Goal: Task Accomplishment & Management: Use online tool/utility

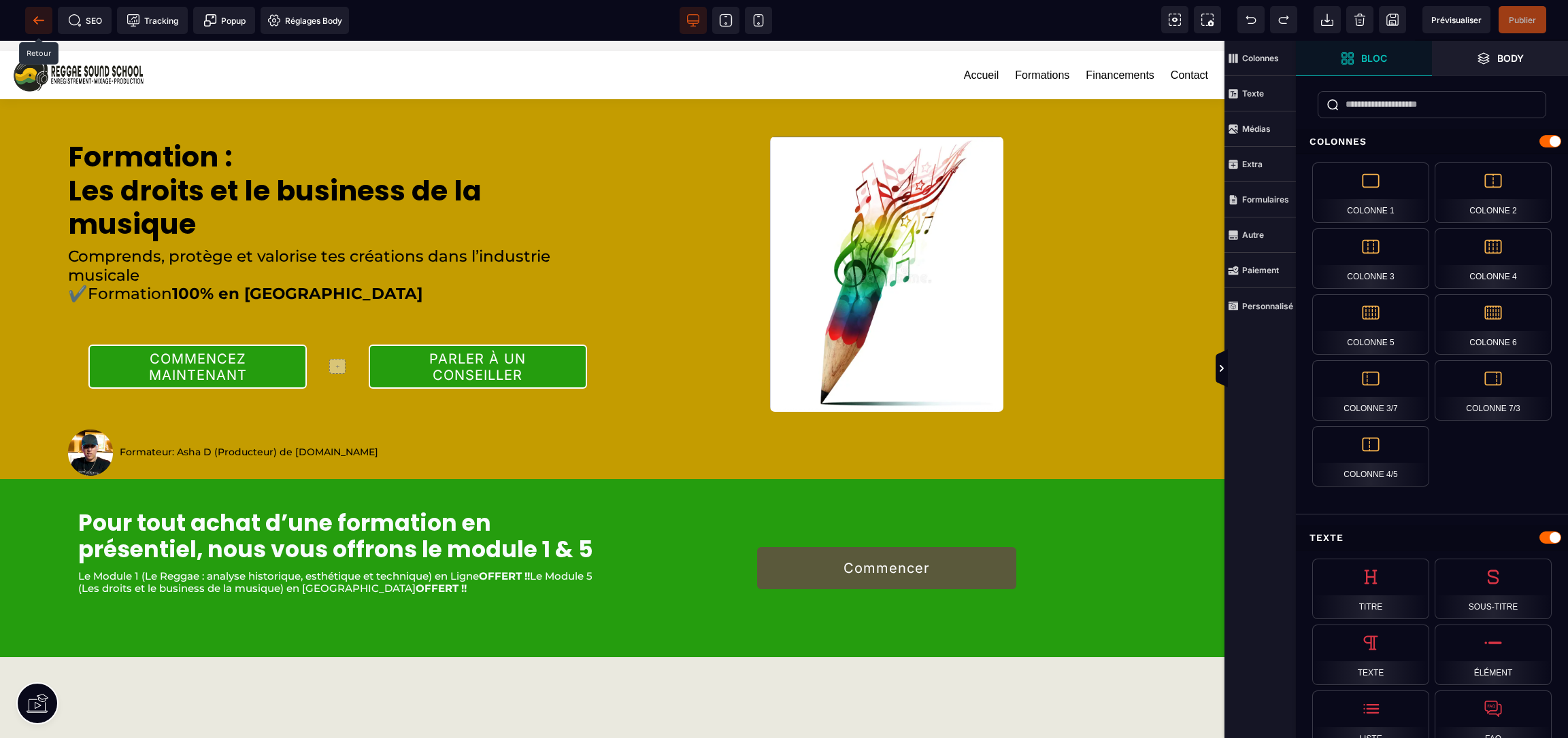
click at [41, 21] on icon at bounding box center [39, 20] width 13 height 13
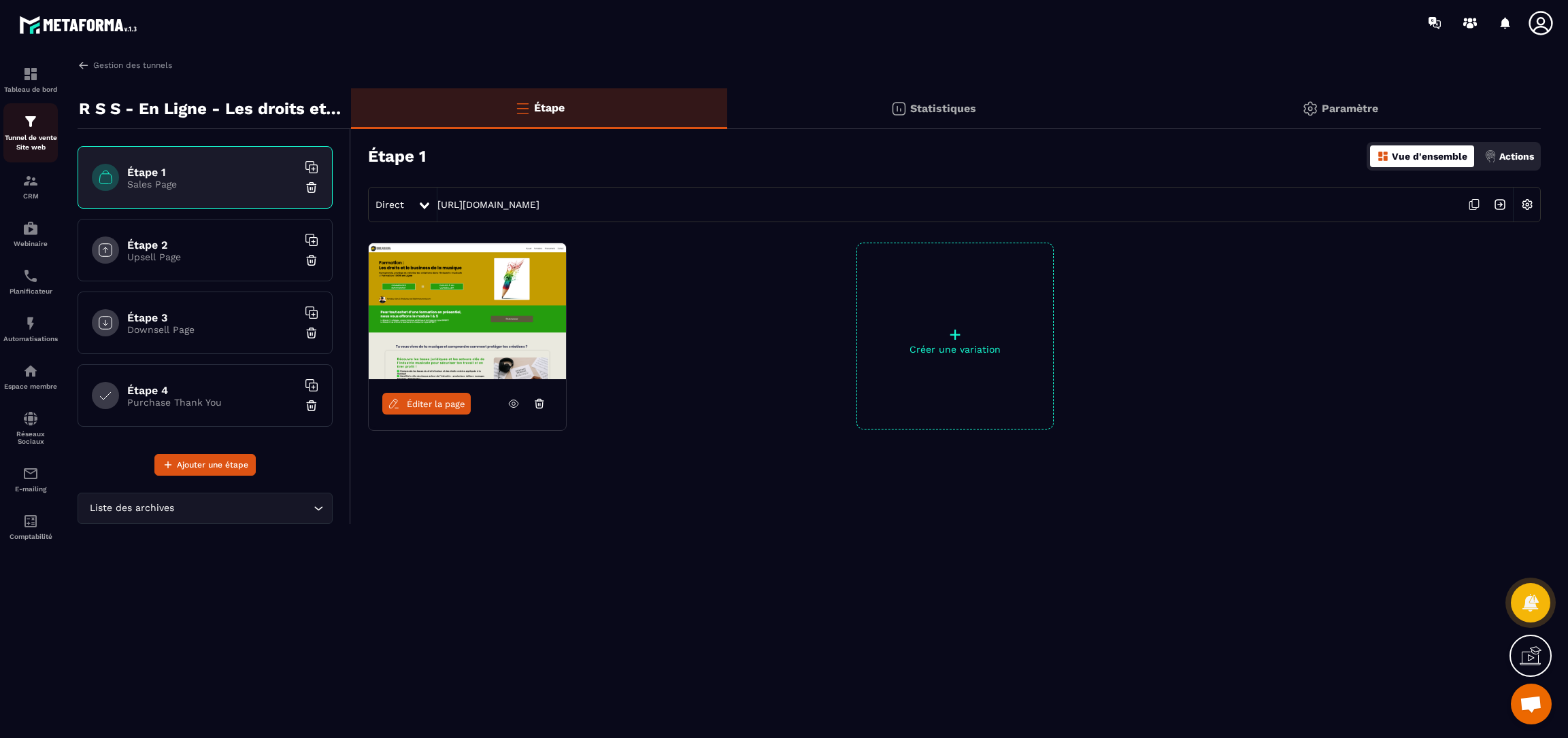
click at [36, 132] on div "Tunnel de vente Site web" at bounding box center [31, 133] width 55 height 39
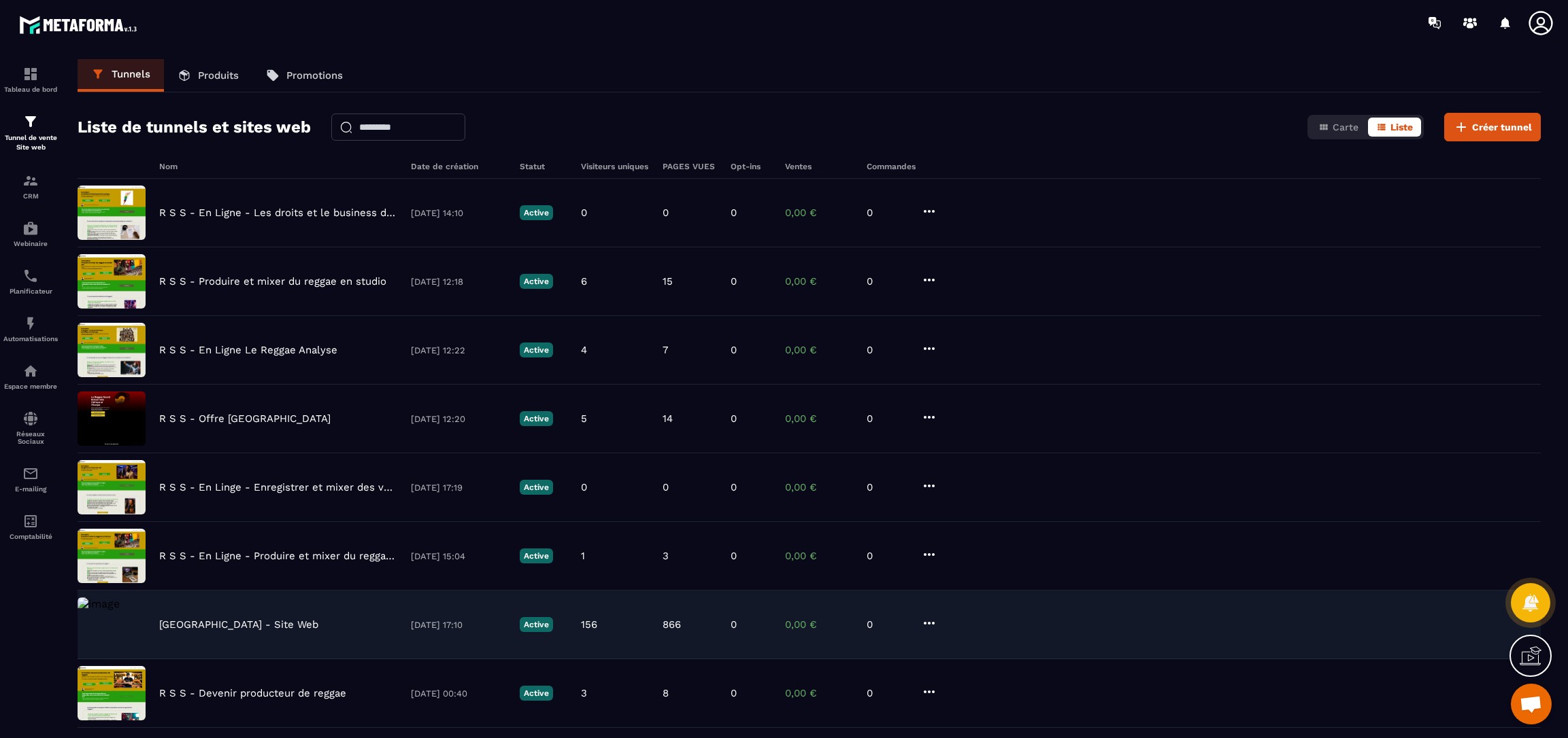
click at [232, 624] on p "[GEOGRAPHIC_DATA] - Site Web" at bounding box center [239, 624] width 159 height 12
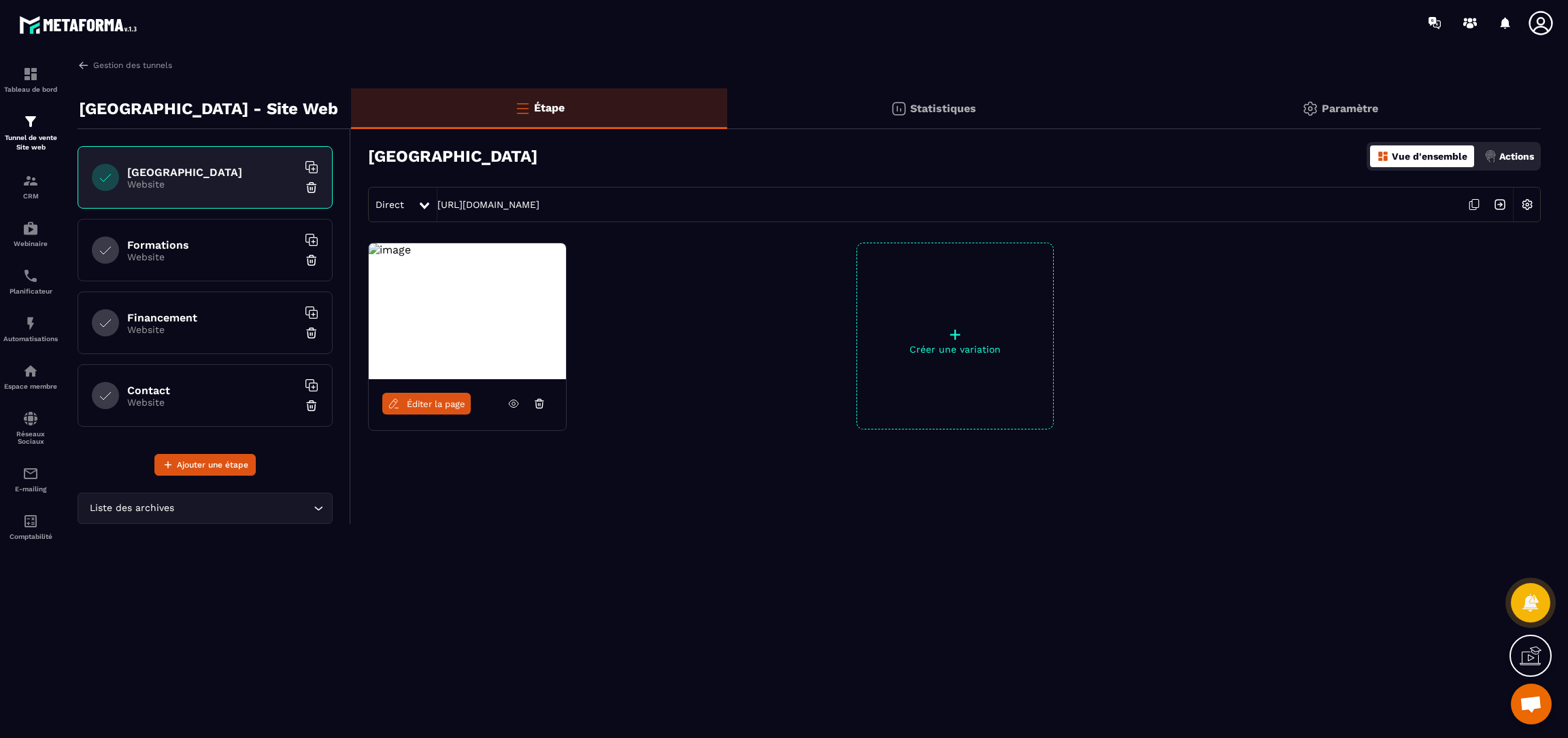
click at [432, 407] on span "Éditer la page" at bounding box center [436, 404] width 59 height 10
